Goal: Task Accomplishment & Management: Complete application form

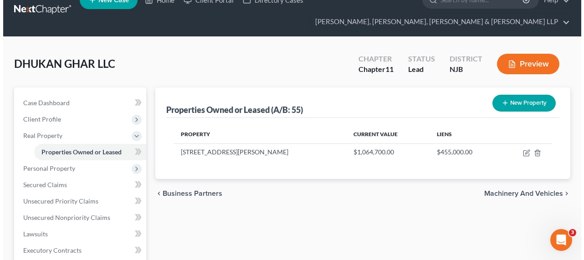
scroll to position [41, 0]
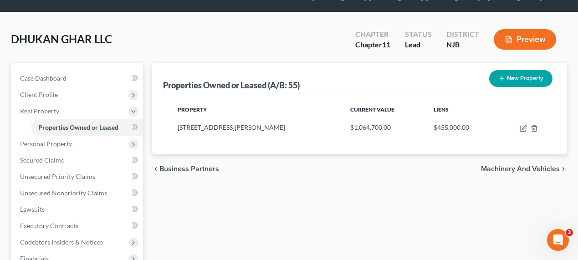
click at [510, 73] on button "New Property" at bounding box center [520, 78] width 63 height 17
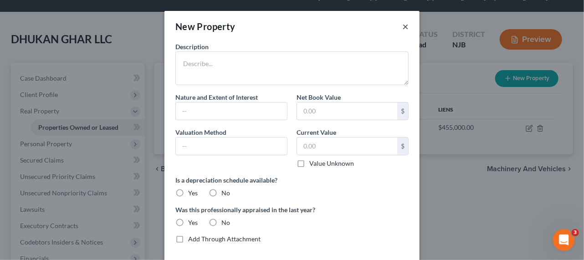
click at [404, 28] on button "×" at bounding box center [405, 26] width 6 height 11
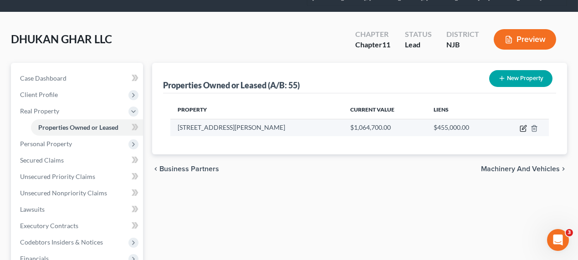
click at [523, 127] on icon "button" at bounding box center [524, 127] width 4 height 4
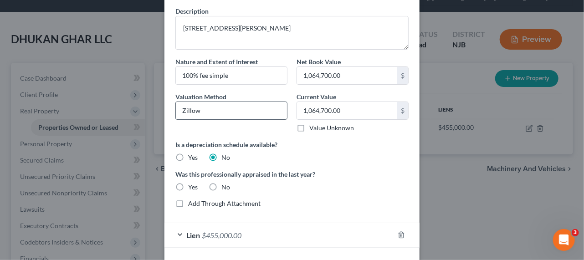
scroll to position [71, 0]
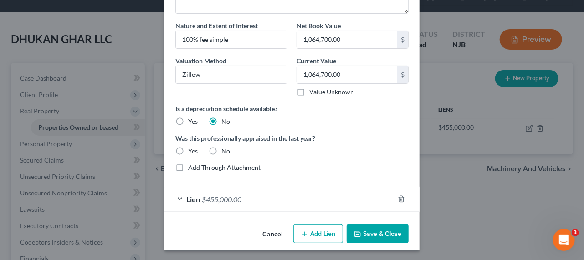
click at [309, 228] on button "Add Lien" at bounding box center [318, 233] width 50 height 19
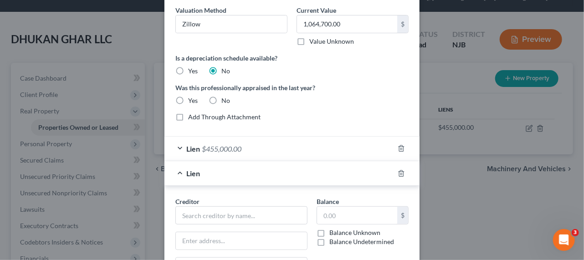
scroll to position [196, 0]
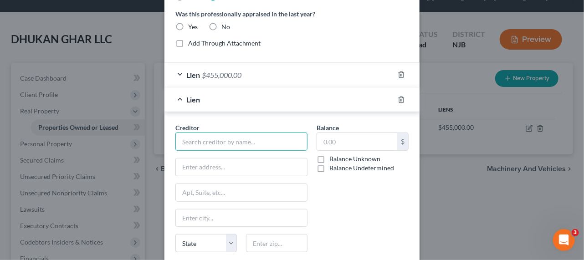
click at [230, 140] on input "text" at bounding box center [241, 141] width 132 height 18
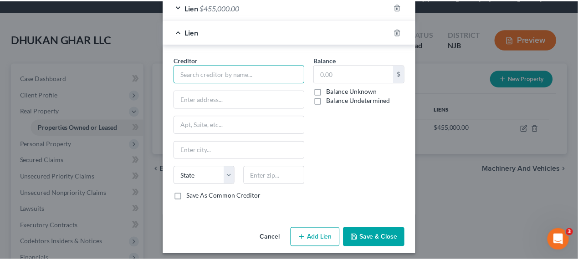
scroll to position [265, 0]
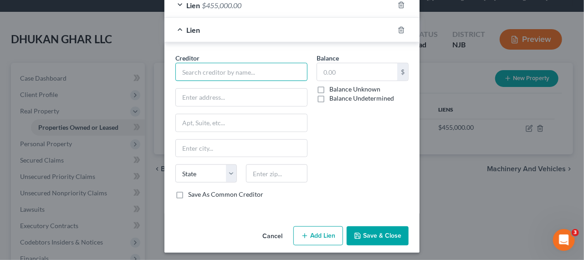
click at [237, 73] on input "text" at bounding box center [241, 72] width 132 height 18
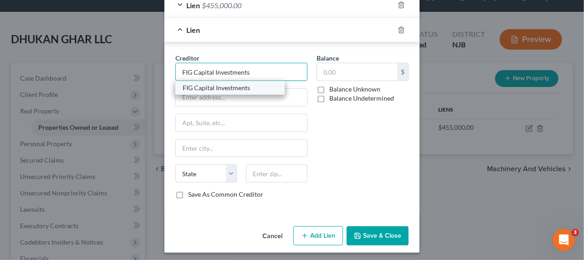
type input "FIG Capital Investments"
click at [234, 86] on div "FIG Capital Investments" at bounding box center [230, 87] width 95 height 9
type input "[STREET_ADDRESS]"
type input "Suite 400"
type input "[GEOGRAPHIC_DATA]"
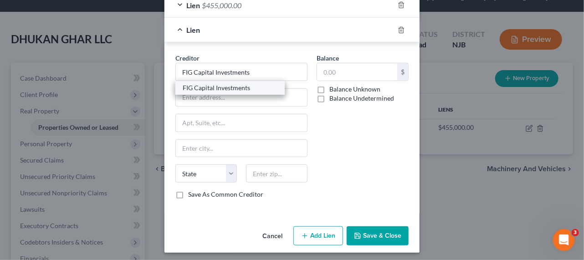
select select "9"
type input "32204"
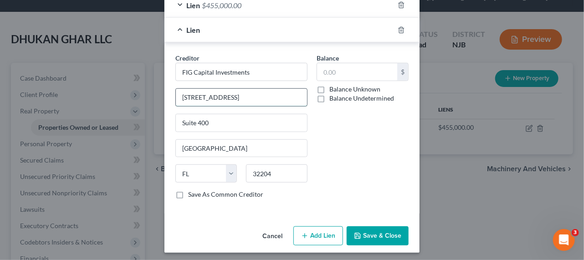
drag, startPoint x: 262, startPoint y: 96, endPoint x: 173, endPoint y: 93, distance: 89.3
click at [176, 93] on input "[STREET_ADDRESS]" at bounding box center [241, 97] width 131 height 17
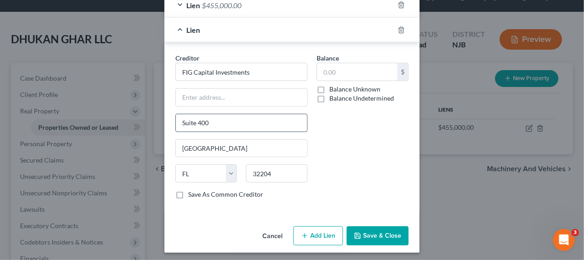
click at [176, 119] on input "Suite 400" at bounding box center [241, 122] width 131 height 17
paste input "[STREET_ADDRESS]"
type input "[STREET_ADDRESS]"
click at [248, 101] on input "text" at bounding box center [241, 97] width 131 height 17
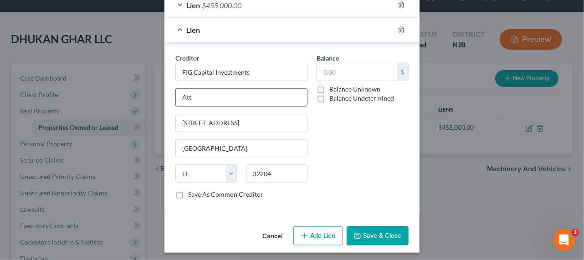
type input "Attn: Pres./CEO/Reg. Agent"
click at [355, 160] on div "Balance $ Balance Unknown Balance Undetermined $ Balance Unknown" at bounding box center [362, 129] width 101 height 153
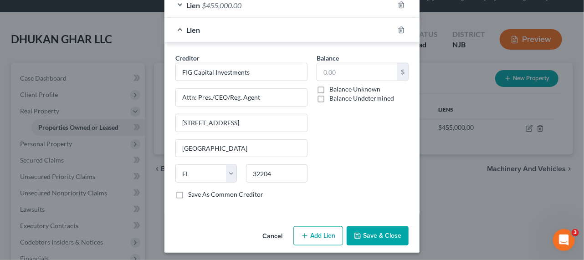
click at [359, 230] on button "Save & Close" at bounding box center [377, 235] width 62 height 19
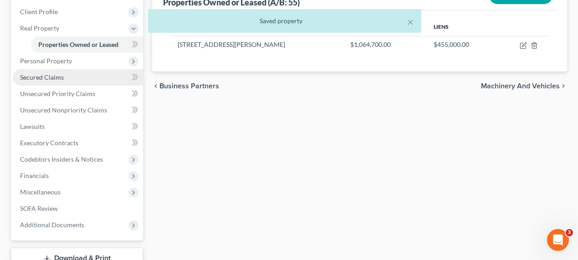
click at [52, 79] on span "Secured Claims" at bounding box center [42, 77] width 44 height 8
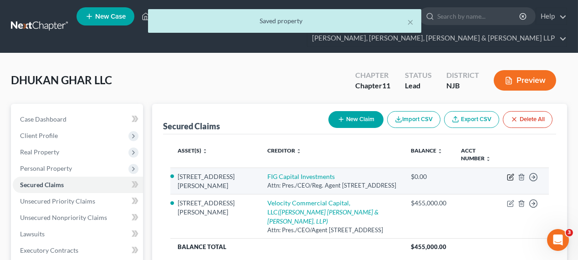
click at [511, 178] on icon "button" at bounding box center [510, 176] width 7 height 7
select select "9"
select select "5"
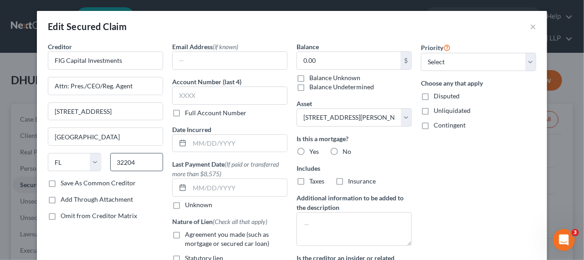
scroll to position [41, 0]
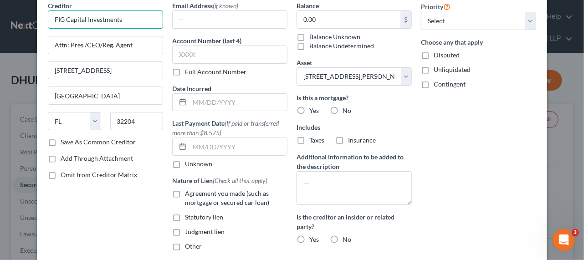
click at [135, 18] on input "FIG Capital Investments" at bounding box center [105, 19] width 115 height 18
click at [70, 20] on input "FIG Nj19, LLC, aka FIG Cap. Investments" at bounding box center [105, 19] width 115 height 18
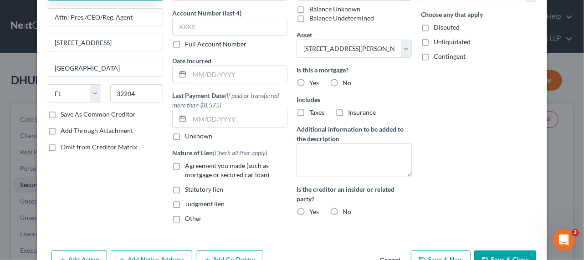
scroll to position [83, 0]
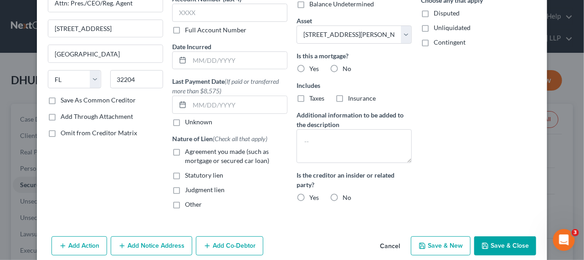
type input "FIG NJ19, LLC, aka FIG Cap. Investments"
click at [193, 202] on span "Other" at bounding box center [193, 204] width 17 height 8
click at [193, 202] on input "Other" at bounding box center [191, 203] width 6 height 6
checkbox input "true"
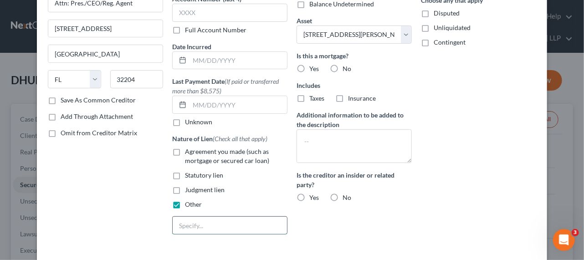
click at [199, 221] on input "text" at bounding box center [230, 225] width 114 height 17
type input "Tax Sale Cert. 21-00149"
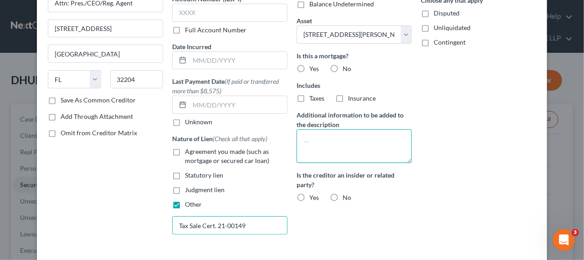
click at [317, 149] on textarea at bounding box center [353, 146] width 115 height 34
click at [320, 143] on textarea "Sewer, 1854.19" at bounding box center [353, 146] width 115 height 34
click at [296, 140] on textarea "Sewer 1854.19" at bounding box center [353, 146] width 115 height 34
click at [395, 148] on textarea "unpaid Sewer 1854.19" at bounding box center [353, 146] width 115 height 34
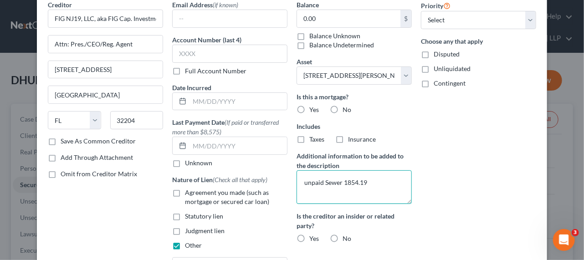
scroll to position [0, 0]
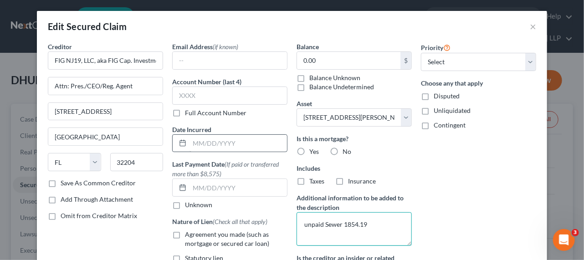
type textarea "unpaid Sewer 1854.19"
click at [199, 147] on input "text" at bounding box center [237, 143] width 97 height 17
type input "[DATE]"
click at [342, 152] on label "No" at bounding box center [346, 151] width 9 height 9
click at [346, 152] on input "No" at bounding box center [349, 150] width 6 height 6
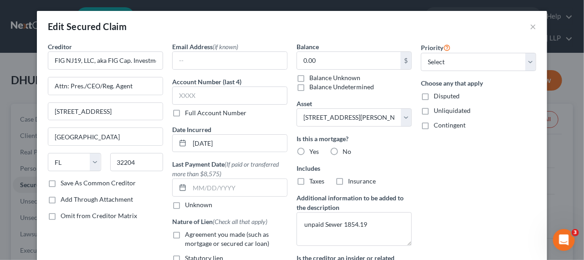
radio input "true"
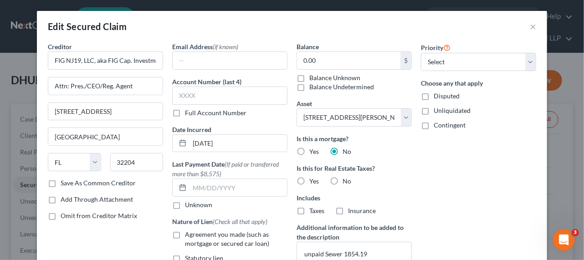
click at [342, 182] on label "No" at bounding box center [346, 181] width 9 height 9
click at [346, 182] on input "No" at bounding box center [349, 180] width 6 height 6
radio input "true"
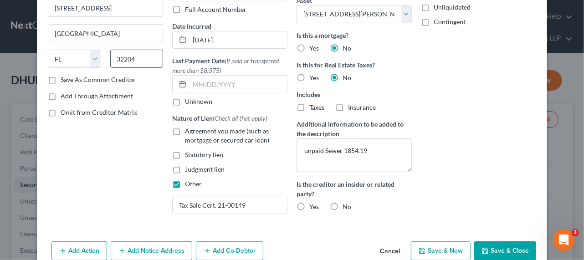
scroll to position [124, 0]
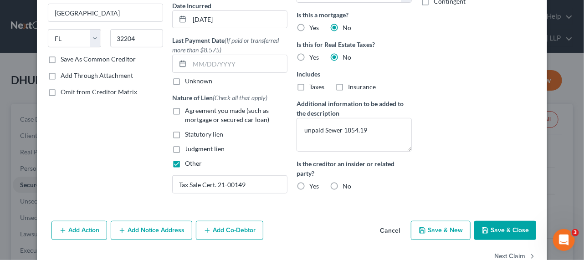
click at [135, 227] on button "Add Notice Address" at bounding box center [151, 230] width 81 height 19
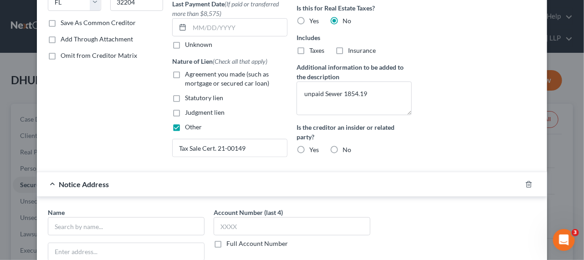
scroll to position [207, 0]
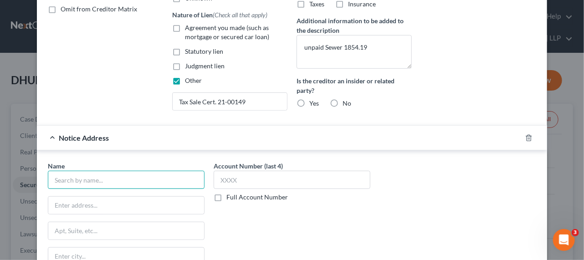
click at [114, 184] on input "text" at bounding box center [126, 180] width 157 height 18
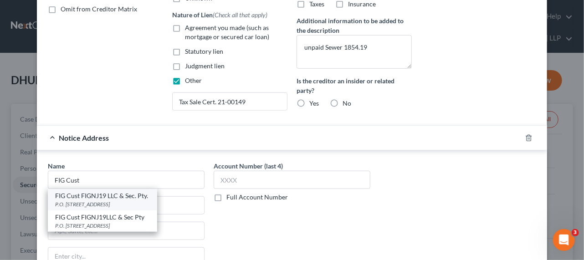
click at [111, 200] on div "P.O. [STREET_ADDRESS]" at bounding box center [102, 204] width 95 height 8
type input "FIG Cust FIGNJ19 LLC & Sec. Pty."
type input "P.O. Box 54226"
type input "[GEOGRAPHIC_DATA]"
select select "19"
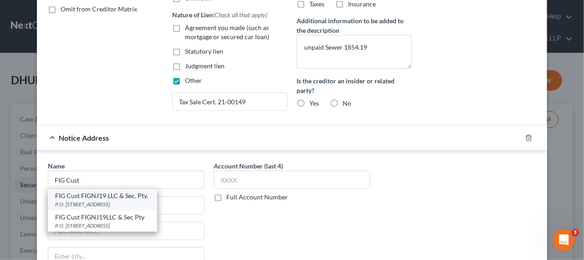
type input "70154"
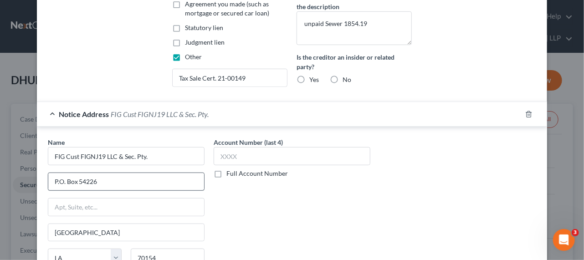
scroll to position [248, 0]
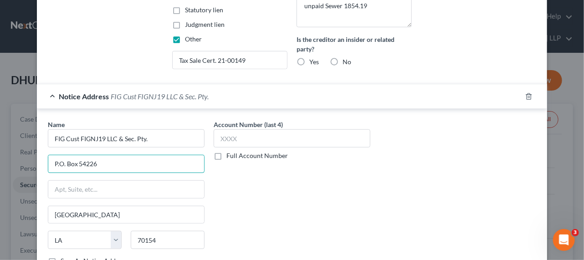
drag, startPoint x: 119, startPoint y: 162, endPoint x: 35, endPoint y: 150, distance: 85.4
click at [37, 150] on div "Name * FIG Cust FIGNJ19 LLC & Sec. Pty. P.O. [GEOGRAPHIC_DATA] [US_STATE] AK AR…" at bounding box center [292, 203] width 510 height 188
click at [51, 164] on input "text" at bounding box center [126, 163] width 156 height 17
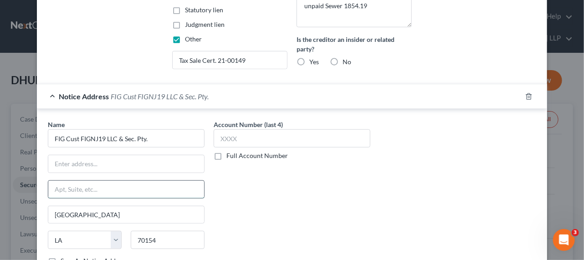
click at [57, 181] on input "text" at bounding box center [126, 189] width 156 height 17
paste input "P.O. Box 54226"
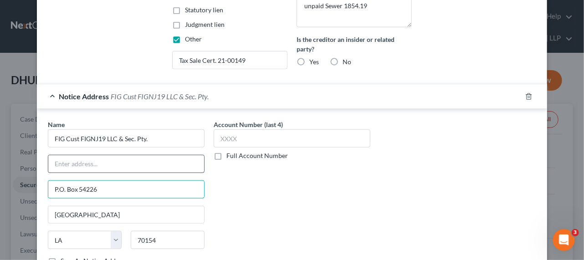
type input "P.O. Box 54226"
click at [67, 163] on input "text" at bounding box center [126, 163] width 156 height 17
type input "a"
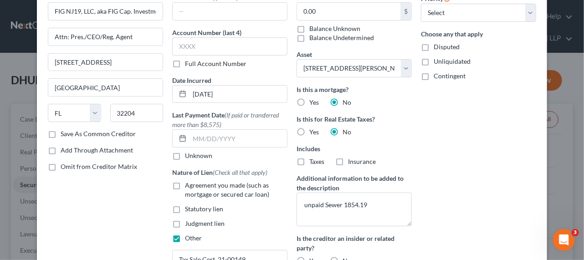
scroll to position [83, 0]
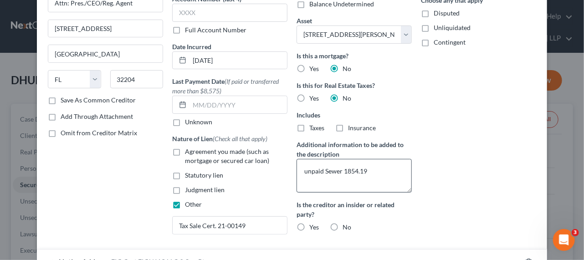
type input "Attn: Pres./CEO/Reg. Agent"
drag, startPoint x: 376, startPoint y: 173, endPoint x: 341, endPoint y: 171, distance: 34.6
click at [341, 171] on textarea "unpaid Sewer 1854.19" at bounding box center [353, 176] width 115 height 34
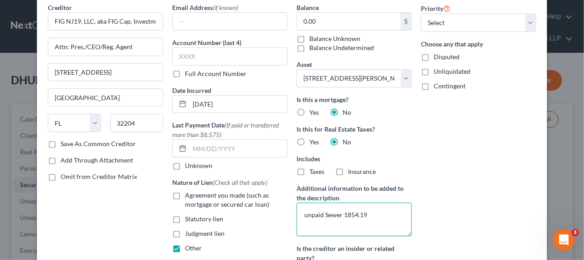
scroll to position [0, 0]
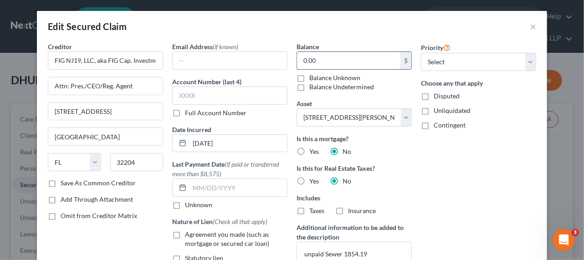
click at [333, 56] on input "0.00" at bounding box center [348, 60] width 103 height 17
paste input "1854.19"
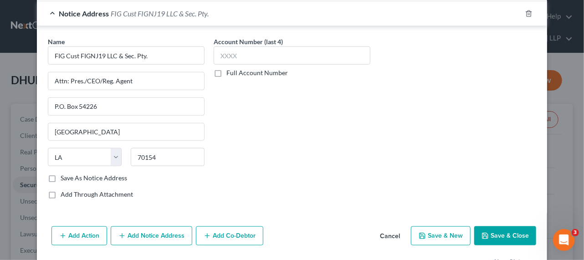
scroll to position [357, 0]
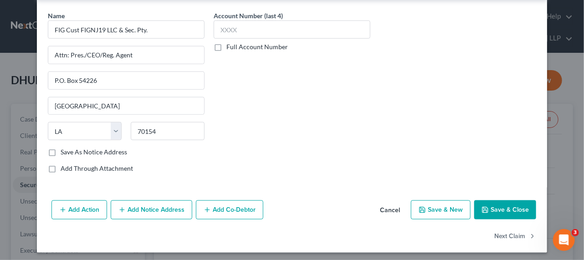
type input "1,854.19"
click at [495, 201] on button "Save & Close" at bounding box center [505, 209] width 62 height 19
select select
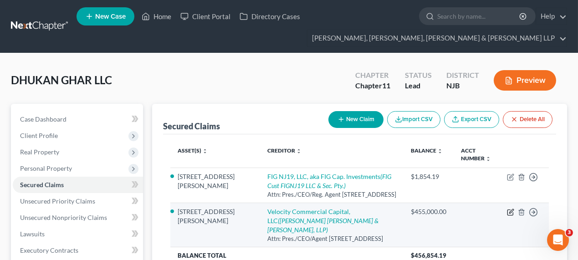
click at [511, 213] on icon "button" at bounding box center [511, 211] width 4 height 4
select select "4"
select select "5"
select select "0"
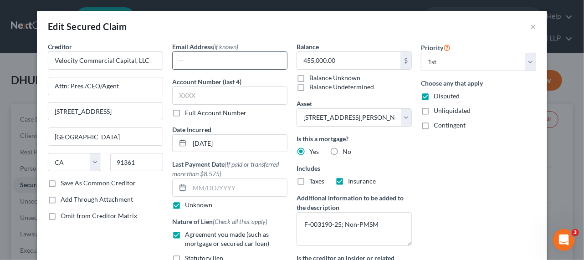
click at [207, 62] on input "text" at bounding box center [230, 60] width 114 height 17
click at [203, 142] on input "[DATE]" at bounding box center [237, 143] width 97 height 17
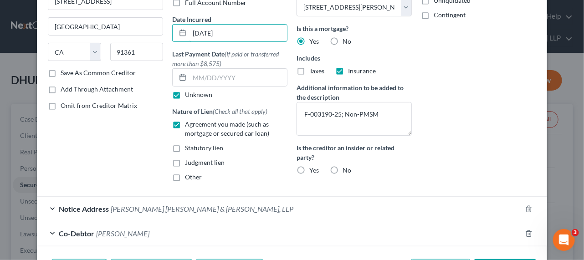
scroll to position [124, 0]
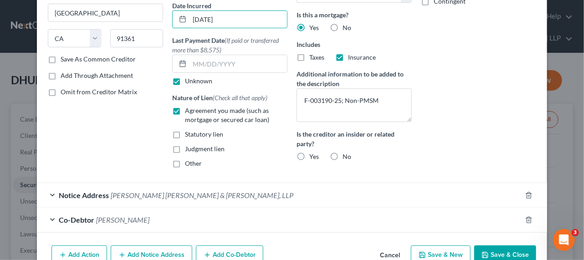
type input "[DATE]"
click at [342, 157] on span "No" at bounding box center [346, 157] width 9 height 8
click at [346, 157] on input "No" at bounding box center [349, 155] width 6 height 6
radio input "true"
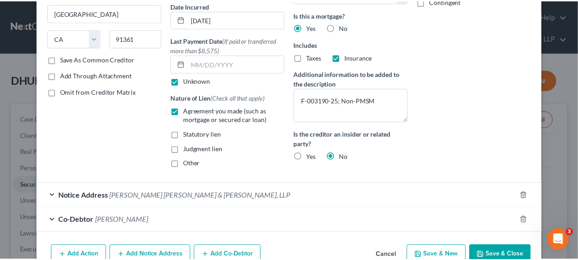
scroll to position [170, 0]
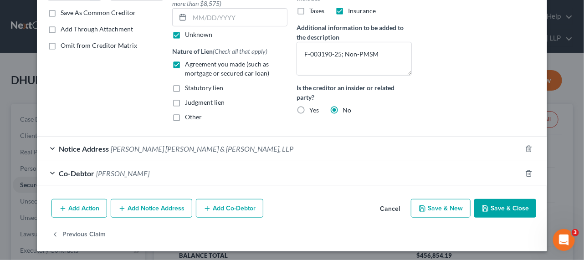
click at [483, 205] on icon "button" at bounding box center [484, 208] width 7 height 7
select select
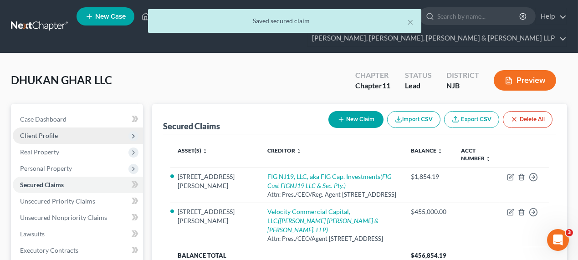
click at [72, 136] on span "Client Profile" at bounding box center [78, 135] width 130 height 16
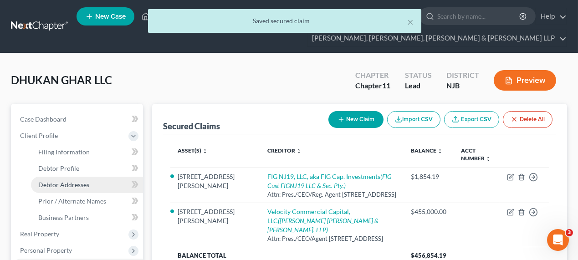
click at [87, 184] on span "Debtor Addresses" at bounding box center [63, 185] width 51 height 8
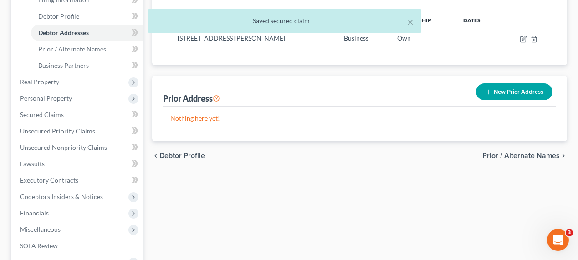
scroll to position [165, 0]
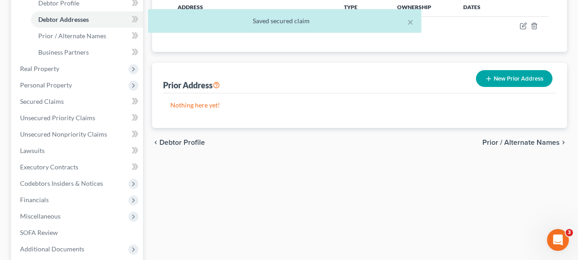
click at [483, 81] on button "New Prior Address" at bounding box center [514, 78] width 76 height 17
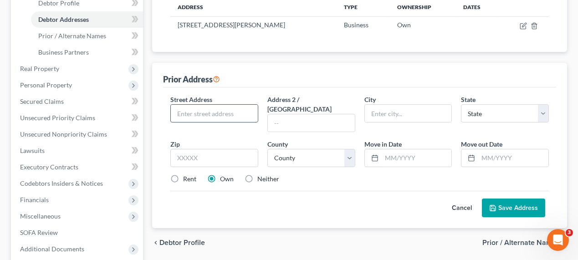
click at [219, 113] on input "text" at bounding box center [214, 113] width 87 height 17
type input "[STREET_ADDRESS]"
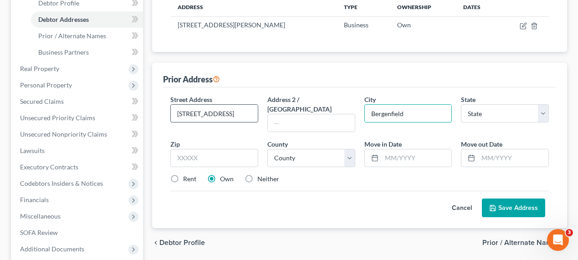
type input "Bergenfield"
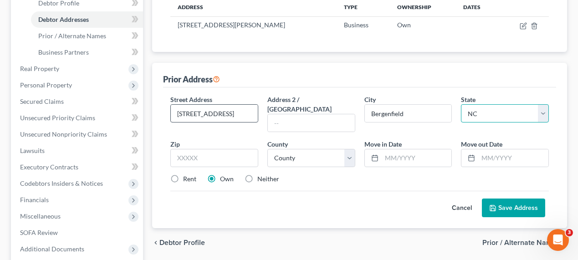
select select "33"
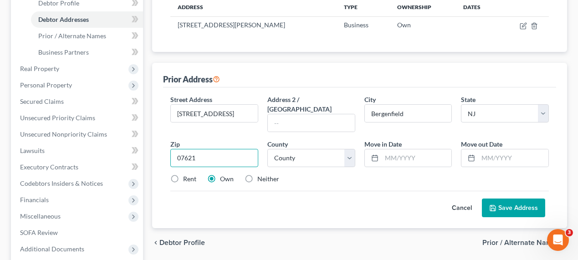
type input "07621"
click at [289, 139] on div "County * County [GEOGRAPHIC_DATA] [GEOGRAPHIC_DATA] [GEOGRAPHIC_DATA] [GEOGRAPH…" at bounding box center [311, 153] width 97 height 28
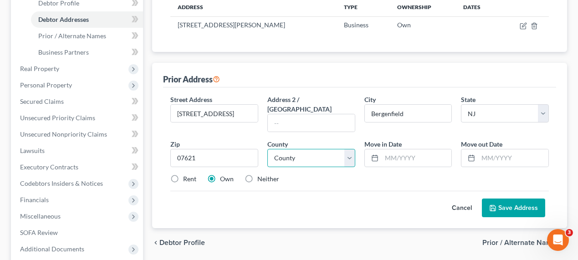
click at [291, 149] on select "County [GEOGRAPHIC_DATA] [GEOGRAPHIC_DATA] [GEOGRAPHIC_DATA] [GEOGRAPHIC_DATA] …" at bounding box center [311, 158] width 88 height 18
select select "1"
click at [267, 149] on select "County [GEOGRAPHIC_DATA] [GEOGRAPHIC_DATA] [GEOGRAPHIC_DATA] [GEOGRAPHIC_DATA] …" at bounding box center [311, 158] width 88 height 18
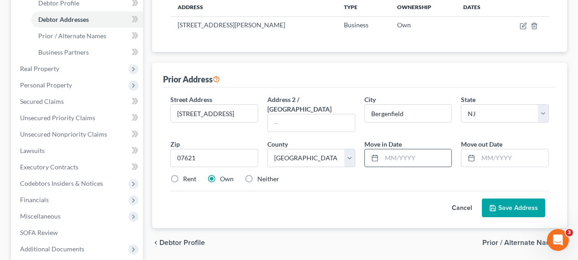
click at [420, 151] on input "text" at bounding box center [416, 157] width 70 height 17
type input "[DATE]"
click at [482, 149] on input "text" at bounding box center [513, 157] width 70 height 17
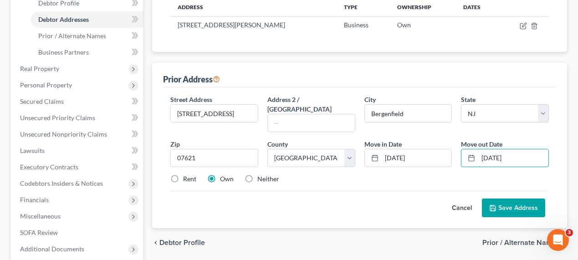
type input "[DATE]"
click at [521, 198] on button "Save Address" at bounding box center [513, 207] width 63 height 19
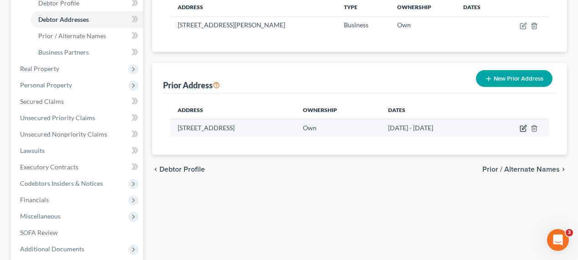
click at [521, 127] on icon "button" at bounding box center [522, 128] width 7 height 7
select select "33"
select select "1"
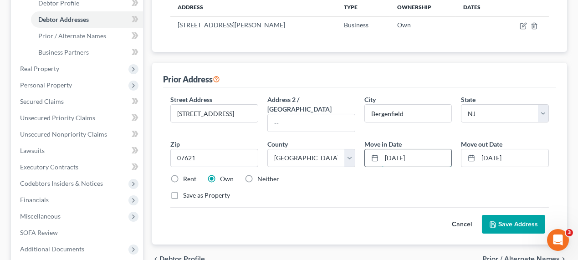
click at [399, 149] on input "[DATE]" at bounding box center [416, 157] width 70 height 17
type input "[DATE]"
click at [498, 149] on input "[DATE]" at bounding box center [513, 157] width 70 height 17
click at [515, 149] on input "[DATE]" at bounding box center [513, 157] width 70 height 17
type input "[DATE]"
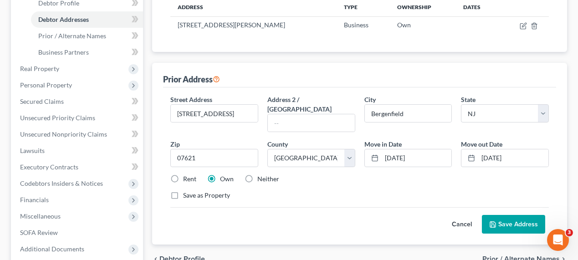
click at [515, 219] on button "Save Address" at bounding box center [513, 224] width 63 height 19
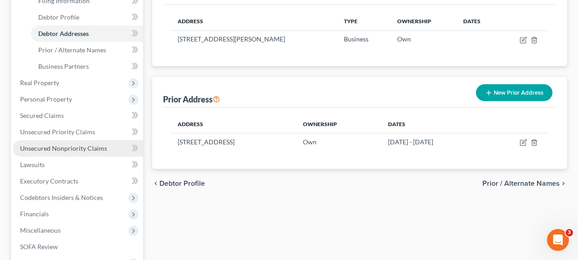
scroll to position [83, 0]
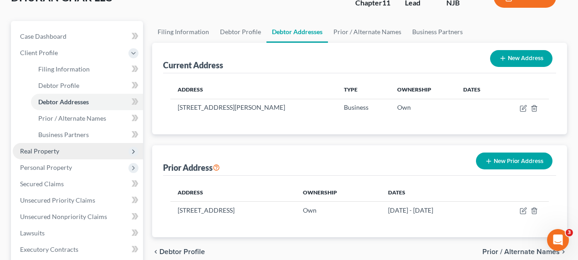
click at [69, 156] on span "Real Property" at bounding box center [78, 151] width 130 height 16
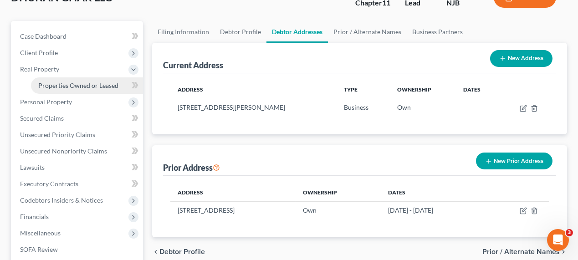
click at [83, 81] on span "Properties Owned or Leased" at bounding box center [78, 85] width 80 height 8
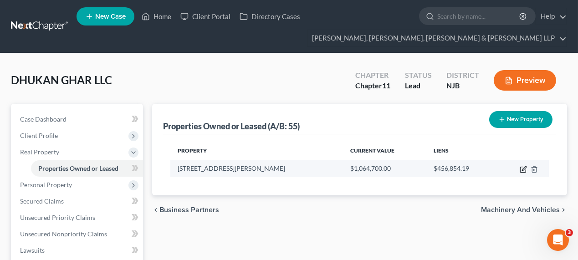
click at [523, 168] on icon "button" at bounding box center [524, 168] width 4 height 4
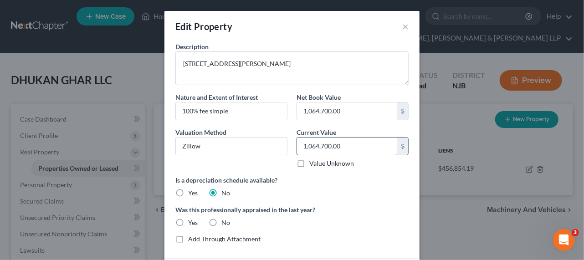
scroll to position [83, 0]
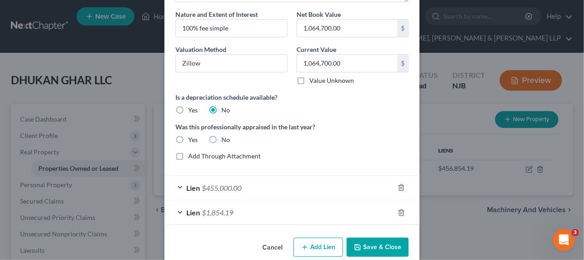
click at [375, 244] on button "Save & Close" at bounding box center [377, 247] width 62 height 19
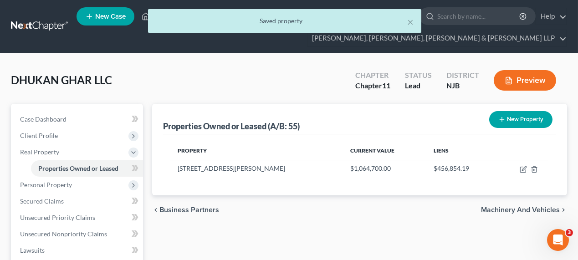
click at [507, 119] on button "New Property" at bounding box center [520, 119] width 63 height 17
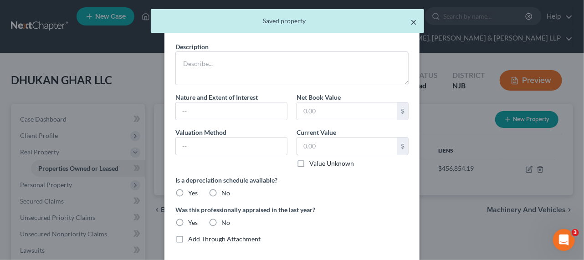
click at [411, 26] on button "×" at bounding box center [413, 21] width 6 height 11
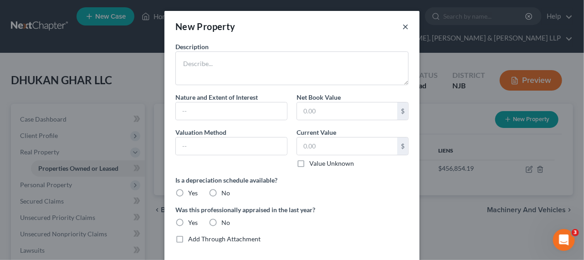
click at [402, 27] on button "×" at bounding box center [405, 26] width 6 height 11
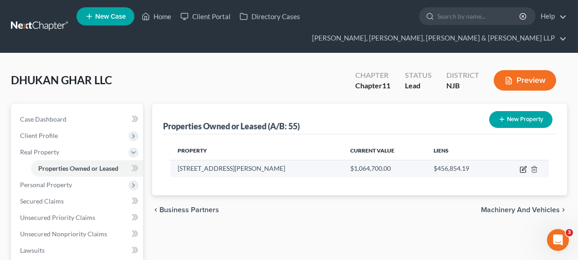
click at [522, 170] on icon "button" at bounding box center [522, 169] width 7 height 7
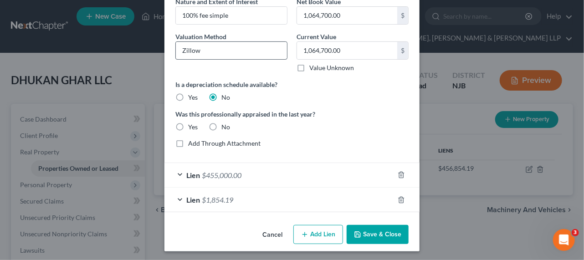
scroll to position [96, 0]
click at [313, 230] on button "Add Lien" at bounding box center [318, 233] width 50 height 19
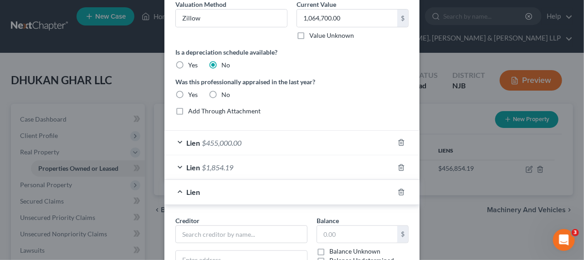
scroll to position [220, 0]
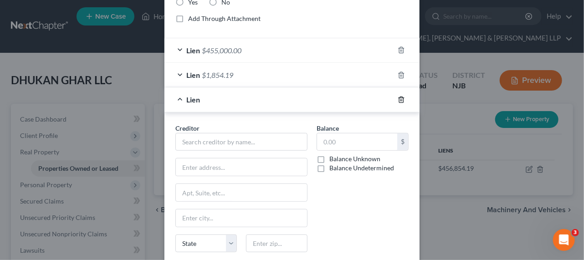
click at [397, 100] on icon "button" at bounding box center [400, 99] width 7 height 7
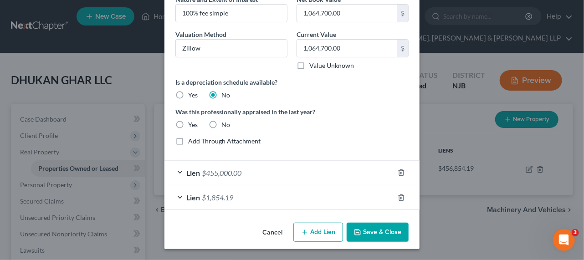
scroll to position [96, 0]
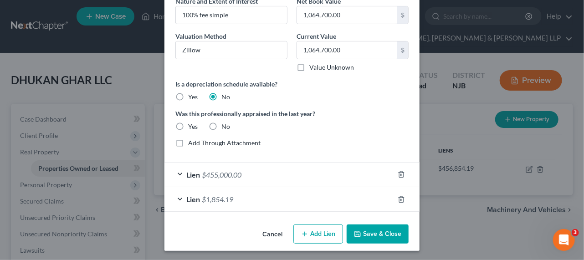
click at [241, 180] on div "Lien $455,000.00" at bounding box center [278, 175] width 229 height 24
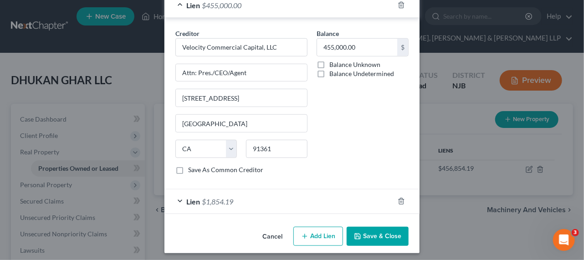
scroll to position [266, 0]
click at [275, 234] on button "Cancel" at bounding box center [272, 236] width 35 height 18
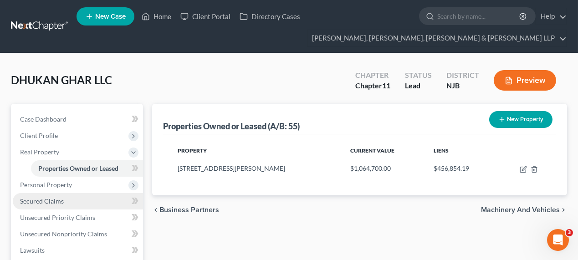
click at [70, 199] on link "Secured Claims" at bounding box center [78, 201] width 130 height 16
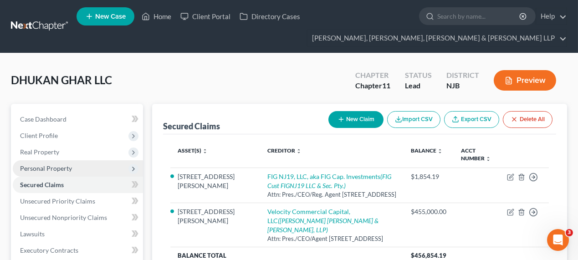
click at [56, 171] on span "Personal Property" at bounding box center [78, 168] width 130 height 16
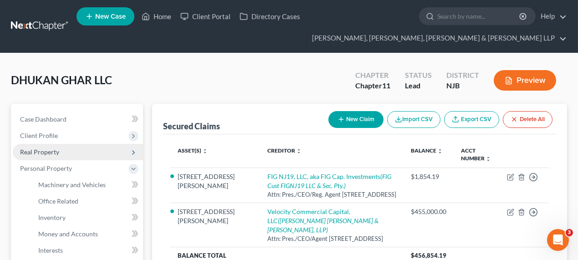
click at [63, 152] on span "Real Property" at bounding box center [78, 152] width 130 height 16
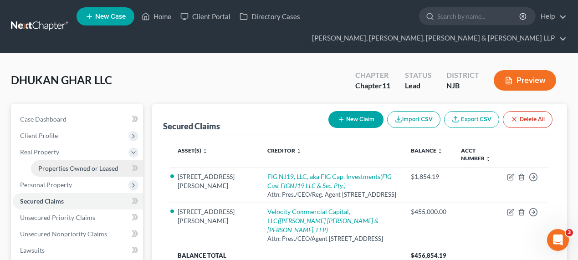
click at [63, 166] on span "Properties Owned or Leased" at bounding box center [78, 168] width 80 height 8
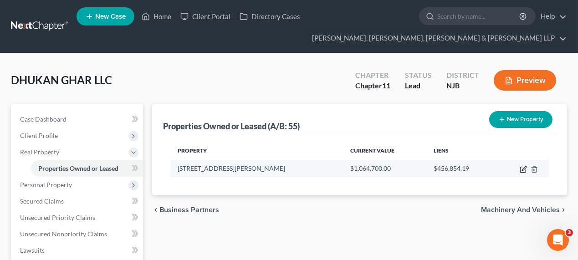
click at [522, 172] on icon "button" at bounding box center [522, 169] width 7 height 7
select select "4"
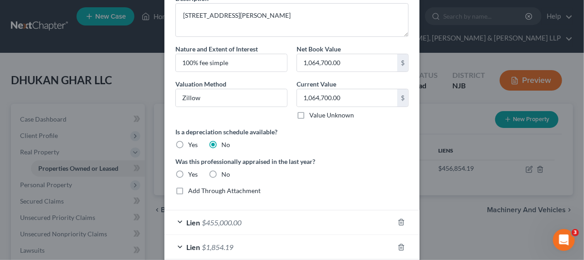
scroll to position [96, 0]
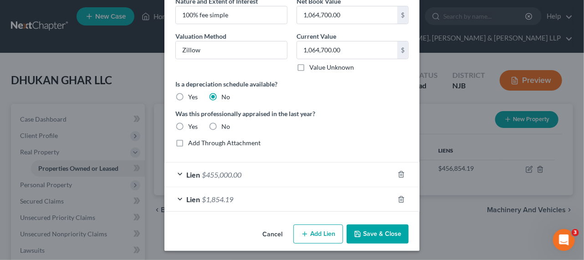
click at [240, 179] on div "Lien $455,000.00" at bounding box center [278, 175] width 229 height 24
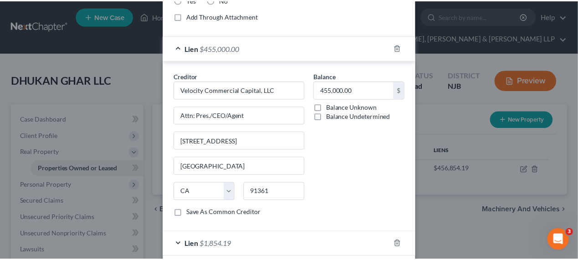
scroll to position [262, 0]
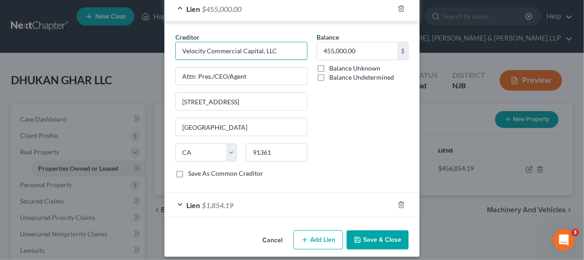
drag, startPoint x: 285, startPoint y: 50, endPoint x: 147, endPoint y: 39, distance: 137.9
click at [146, 39] on div "Edit Property × Description [STREET_ADDRESS][PERSON_NAME] Nature and Extent of …" at bounding box center [292, 130] width 584 height 260
drag, startPoint x: 262, startPoint y: 71, endPoint x: 149, endPoint y: 71, distance: 112.9
click at [149, 71] on div "Edit Property × Description [STREET_ADDRESS][PERSON_NAME] Nature and Extent of …" at bounding box center [292, 130] width 584 height 260
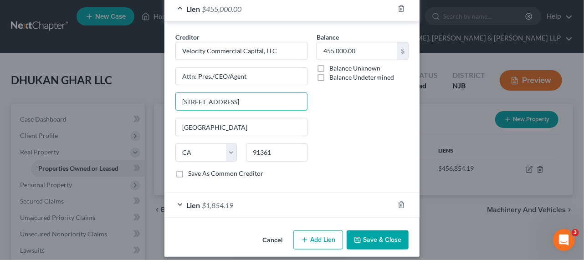
drag, startPoint x: 269, startPoint y: 97, endPoint x: 141, endPoint y: 91, distance: 128.1
click at [141, 91] on div "Edit Property × Description [STREET_ADDRESS][PERSON_NAME] Nature and Extent of …" at bounding box center [292, 130] width 584 height 260
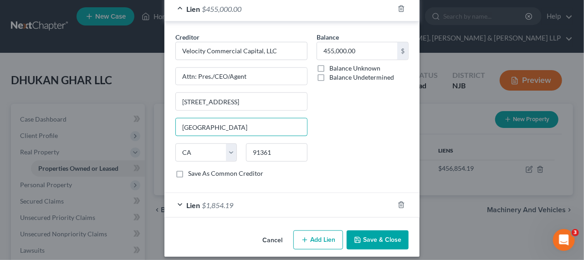
drag, startPoint x: 248, startPoint y: 122, endPoint x: 157, endPoint y: 118, distance: 91.1
click at [157, 118] on div "Edit Property × Description [STREET_ADDRESS][PERSON_NAME] Nature and Extent of …" at bounding box center [292, 130] width 584 height 260
click at [355, 111] on div "Balance 455,000.00 $ Balance Unknown Balance Undetermined 455,000.00 $ Balance …" at bounding box center [362, 108] width 101 height 153
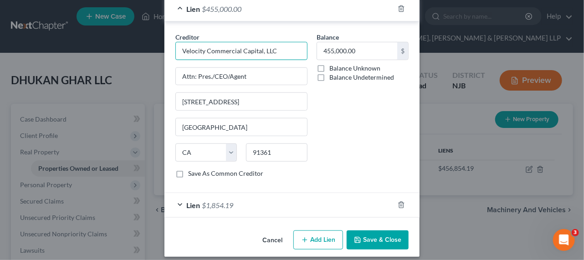
drag, startPoint x: 277, startPoint y: 51, endPoint x: 144, endPoint y: 49, distance: 133.4
click at [144, 49] on div "Edit Property × Description [STREET_ADDRESS][PERSON_NAME] Nature and Extent of …" at bounding box center [292, 130] width 584 height 260
paste input "U.S. Bank Trust Co. N.A."
type input "U.S. Bank Trust Co. N.A."
click at [265, 49] on input "U.S. Bank Trust Co. N.A." at bounding box center [241, 51] width 132 height 18
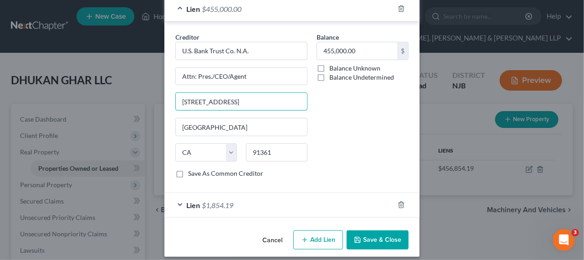
drag, startPoint x: 275, startPoint y: 97, endPoint x: 147, endPoint y: 89, distance: 127.2
click at [147, 89] on div "Edit Property × Description [STREET_ADDRESS][PERSON_NAME] Nature and Extent of …" at bounding box center [292, 130] width 584 height 260
paste input "[STREET_ADDRESS]"
type input "[STREET_ADDRESS]"
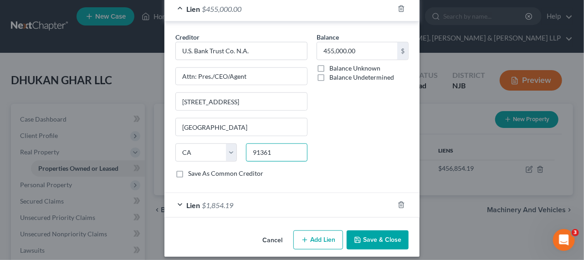
click at [261, 149] on input "91361" at bounding box center [276, 152] width 61 height 18
paste input "60603"
type input "60603"
type input "[GEOGRAPHIC_DATA]"
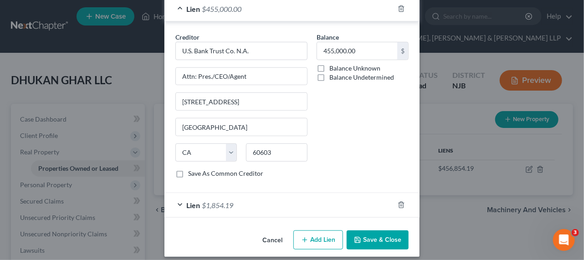
select select "14"
click at [339, 149] on div "Balance 455,000.00 $ Balance Unknown Balance Undetermined 455,000.00 $ Balance …" at bounding box center [362, 108] width 101 height 153
click at [355, 236] on icon "button" at bounding box center [357, 239] width 7 height 7
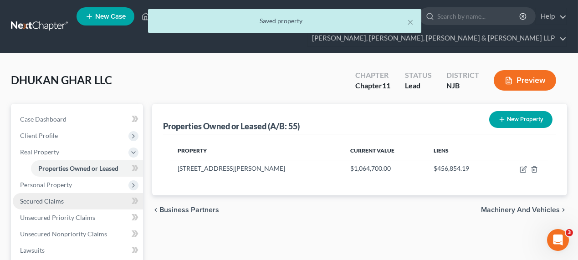
click at [81, 200] on link "Secured Claims" at bounding box center [78, 201] width 130 height 16
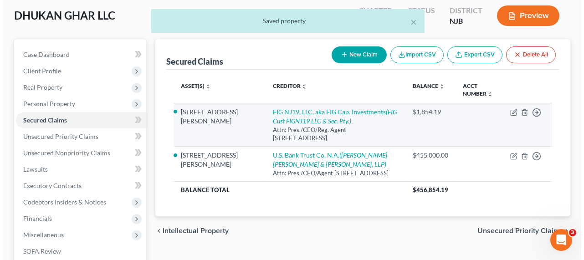
scroll to position [83, 0]
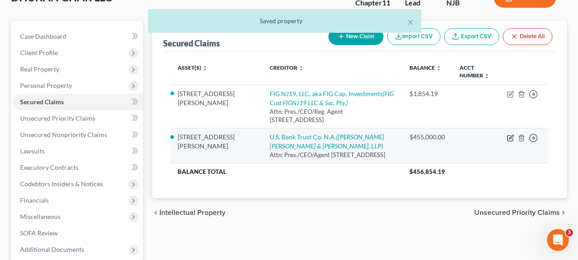
click at [512, 135] on icon "button" at bounding box center [510, 137] width 7 height 7
select select "14"
select select "5"
select select "0"
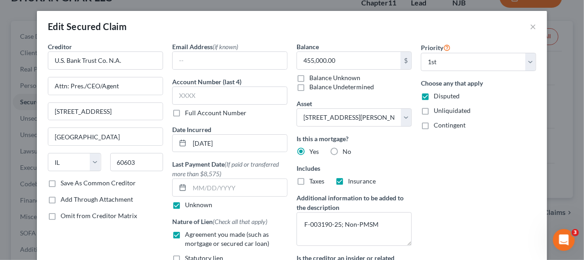
scroll to position [170, 0]
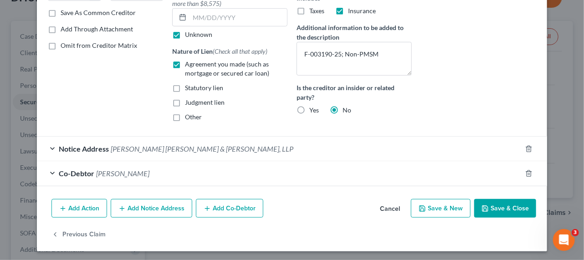
click at [147, 212] on button "Add Notice Address" at bounding box center [151, 208] width 81 height 19
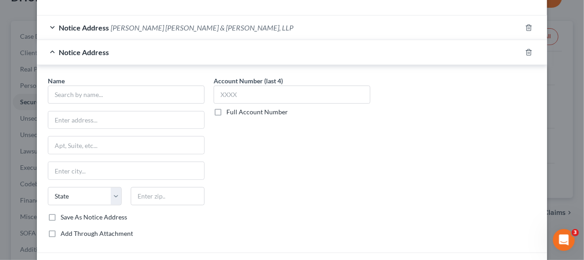
scroll to position [295, 0]
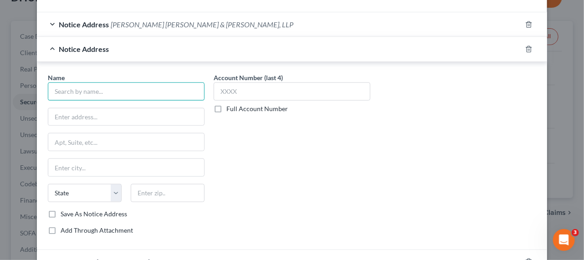
click at [116, 95] on input "text" at bounding box center [126, 91] width 157 height 18
click at [105, 86] on input "text" at bounding box center [126, 91] width 157 height 18
paste input "60603"
type input "60603"
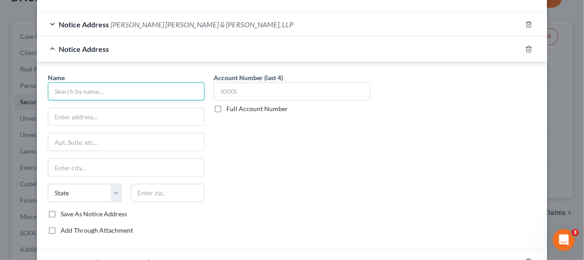
click at [96, 85] on input "text" at bounding box center [126, 91] width 157 height 18
paste input "Velocity Commercial Capital, LLC"
type input "Velocity Commercial Capital, LLC"
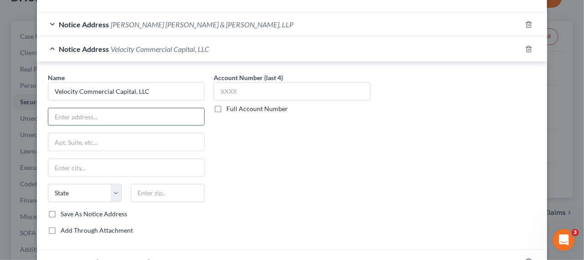
click at [91, 114] on input "text" at bounding box center [126, 116] width 156 height 17
paste input "Attn: Pres./CEO/Agent"
type input "Attn: Pres./CEO/Agent"
click at [112, 139] on input "text" at bounding box center [126, 141] width 156 height 17
paste input "[STREET_ADDRESS]"
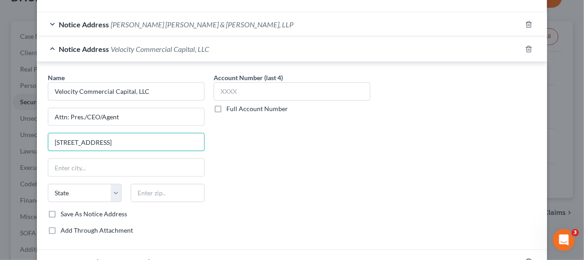
type input "[STREET_ADDRESS]"
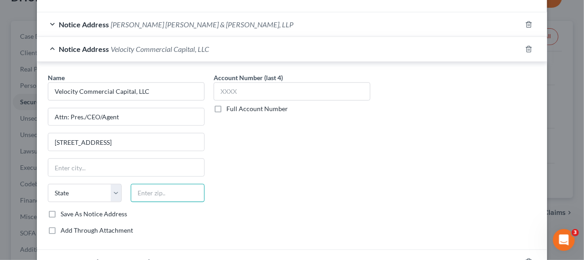
click at [153, 189] on input "text" at bounding box center [168, 193] width 74 height 18
paste input "91361"
type input "91361"
type input "[GEOGRAPHIC_DATA]"
select select "4"
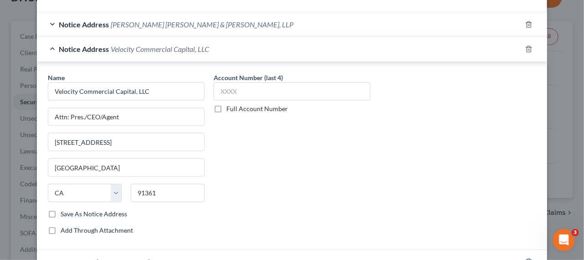
click at [287, 193] on div "Account Number (last 4) Full Account Number" at bounding box center [292, 157] width 166 height 169
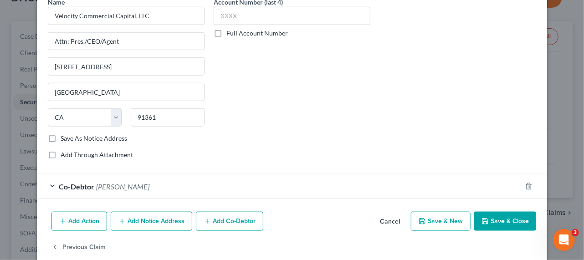
scroll to position [377, 0]
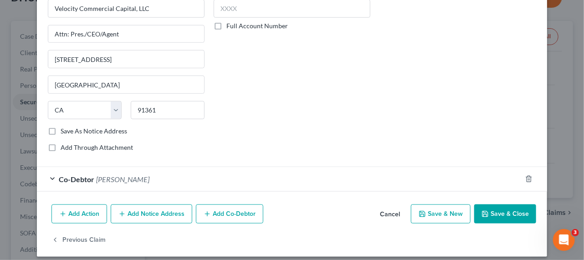
click at [509, 212] on button "Save & Close" at bounding box center [505, 213] width 62 height 19
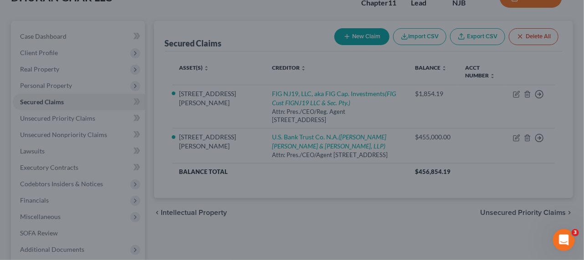
select select "5"
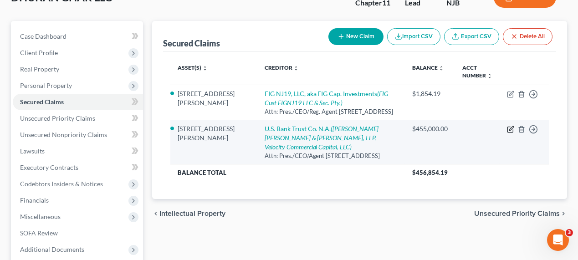
click at [508, 133] on icon "button" at bounding box center [510, 129] width 7 height 7
select select "14"
select select "5"
select select "0"
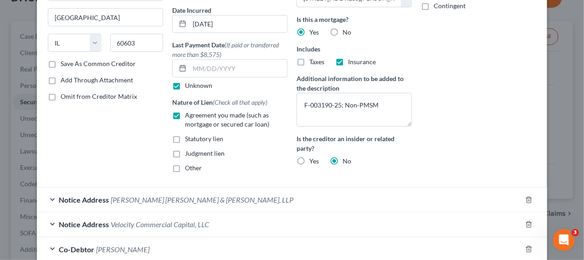
scroll to position [124, 0]
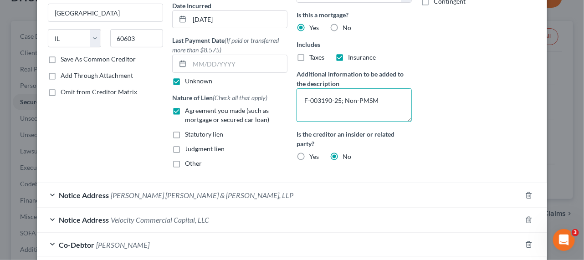
click at [390, 100] on textarea "F-003190-25; Non-PMSM" at bounding box center [353, 105] width 115 height 34
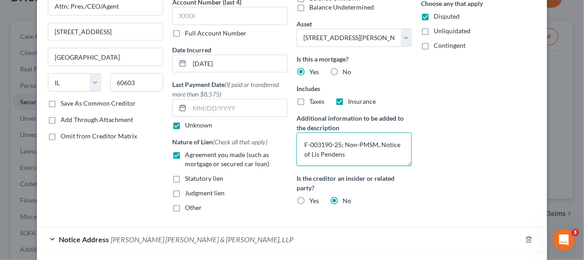
scroll to position [83, 0]
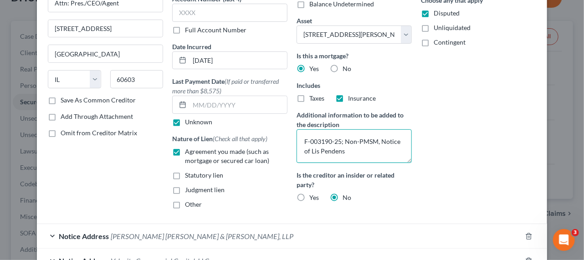
click at [403, 151] on textarea "F-003190-25; Non-PMSM, Notice of Lis Pendens" at bounding box center [353, 146] width 115 height 34
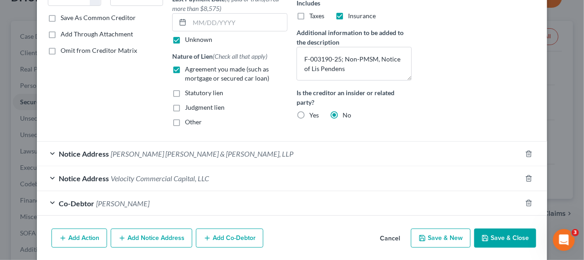
click at [402, 153] on div "Notice Address [PERSON_NAME] [PERSON_NAME] & [PERSON_NAME], LLP" at bounding box center [279, 154] width 484 height 24
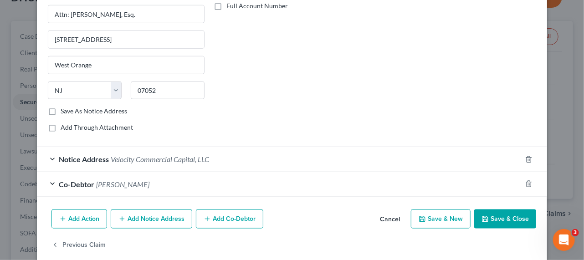
click at [323, 167] on div "Notice Address Velocity Commercial Capital, LLC" at bounding box center [279, 159] width 484 height 24
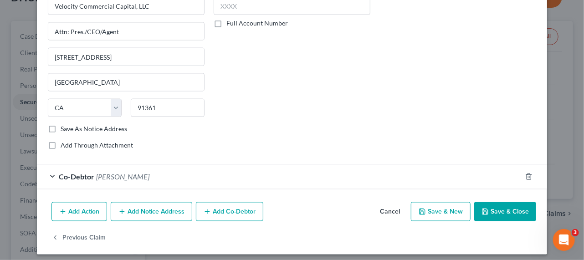
click at [323, 174] on div "Co-Debtor [PERSON_NAME]" at bounding box center [279, 177] width 484 height 24
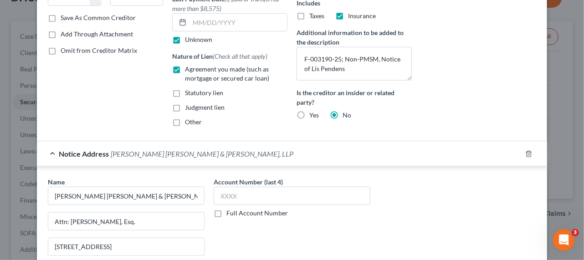
scroll to position [0, 0]
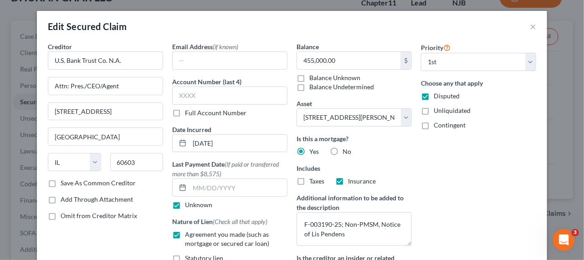
click at [485, 202] on div "Priority Select 1st 2nd 3rd 4th 5th 6th 7th 8th 9th 10th 11th 12th 13th 14th 15…" at bounding box center [478, 170] width 124 height 257
drag, startPoint x: 348, startPoint y: 234, endPoint x: 296, endPoint y: 219, distance: 54.0
click at [292, 217] on div "Balance 455,000.00 $ Balance Unknown Balance Undetermined 455,000.00 $ Balance …" at bounding box center [354, 170] width 124 height 257
click at [356, 223] on textarea "F-003190-25; Non-PMSM, Notice of Lis Pendens" at bounding box center [353, 229] width 115 height 34
drag, startPoint x: 348, startPoint y: 230, endPoint x: 343, endPoint y: 224, distance: 7.7
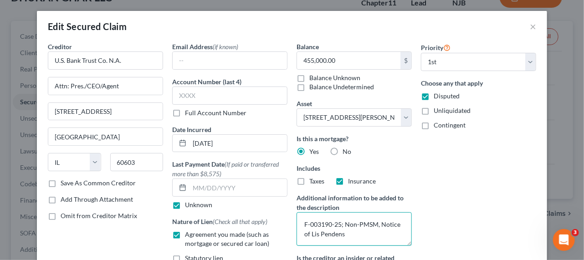
click at [343, 224] on textarea "F-003190-25; Non-PMSM, Notice of Lis Pendens" at bounding box center [353, 229] width 115 height 34
click at [367, 225] on textarea "F-003190-25; Non-PMSM, Notice of Lis Pendens" at bounding box center [353, 229] width 115 height 34
click at [345, 223] on textarea "F-003190-25; Non-PMSM, Notice of Lis Pendens" at bounding box center [353, 229] width 115 height 34
drag, startPoint x: 343, startPoint y: 223, endPoint x: 353, endPoint y: 235, distance: 15.5
click at [353, 234] on textarea "F-003190-25; Non-PMSM, Notice of Lis Pendens" at bounding box center [353, 229] width 115 height 34
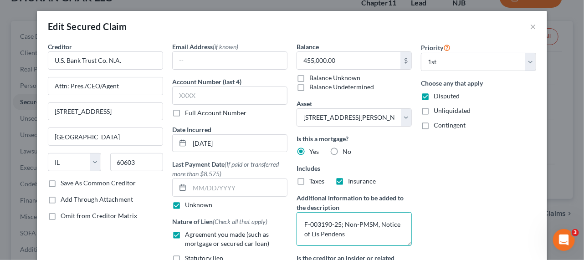
click at [375, 234] on textarea "F-003190-25; Non-PMSM, Notice of Lis Pendens" at bounding box center [353, 229] width 115 height 34
click at [497, 190] on div "Priority Select 1st 2nd 3rd 4th 5th 6th 7th 8th 9th 10th 11th 12th 13th 14th 15…" at bounding box center [478, 170] width 124 height 257
click at [351, 232] on textarea "F-003190-25; Non-PMSM, Notice of Lis Pendens" at bounding box center [353, 229] width 115 height 34
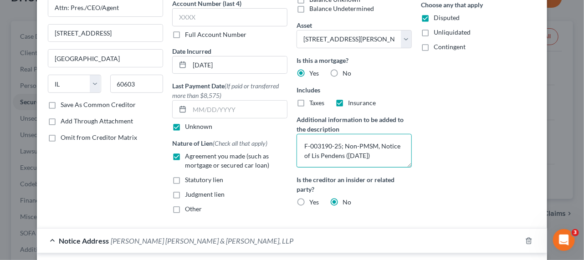
scroll to position [124, 0]
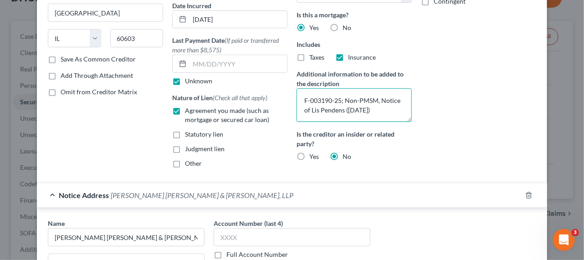
click at [376, 98] on textarea "F-003190-25; Non-PMSM, Notice of Lis Pendens ([DATE])" at bounding box center [353, 105] width 115 height 34
type textarea "F-003190-25; Non-PMSM; Notice of Lis Pendens ([DATE])"
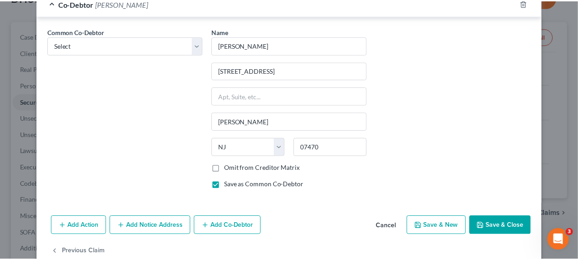
scroll to position [753, 0]
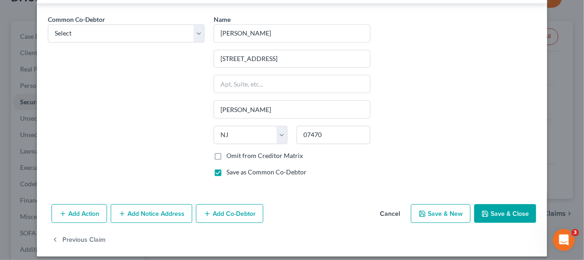
click at [503, 204] on button "Save & Close" at bounding box center [505, 213] width 62 height 19
select select
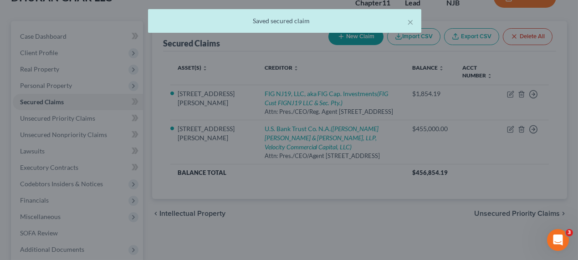
scroll to position [0, 0]
